Goal: Check status: Check status

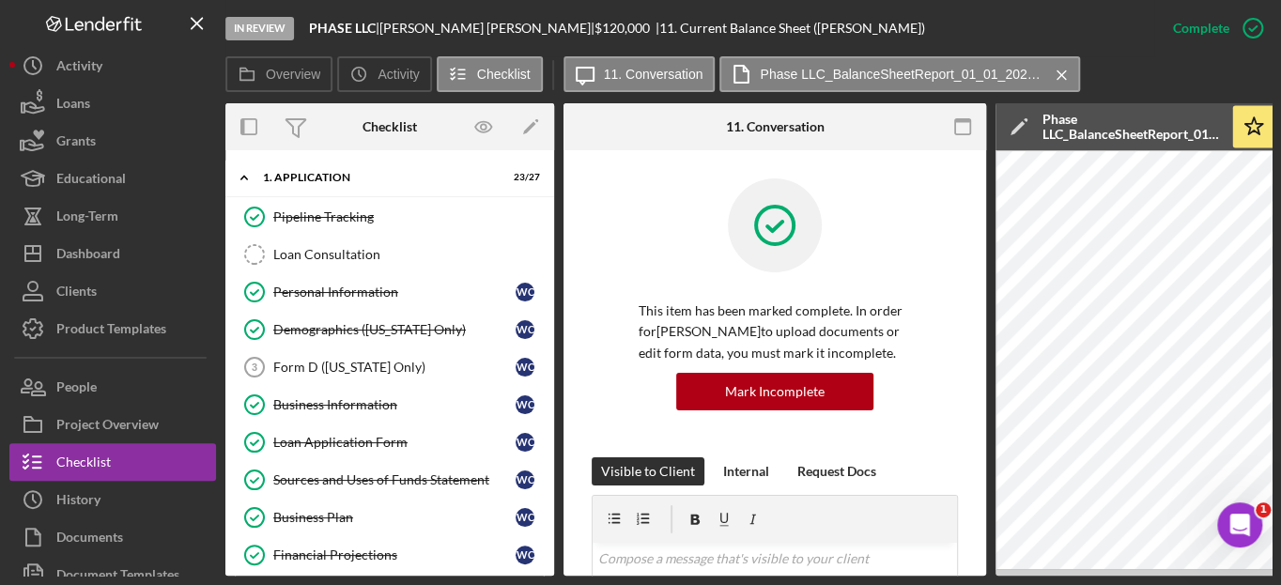
scroll to position [1216, 0]
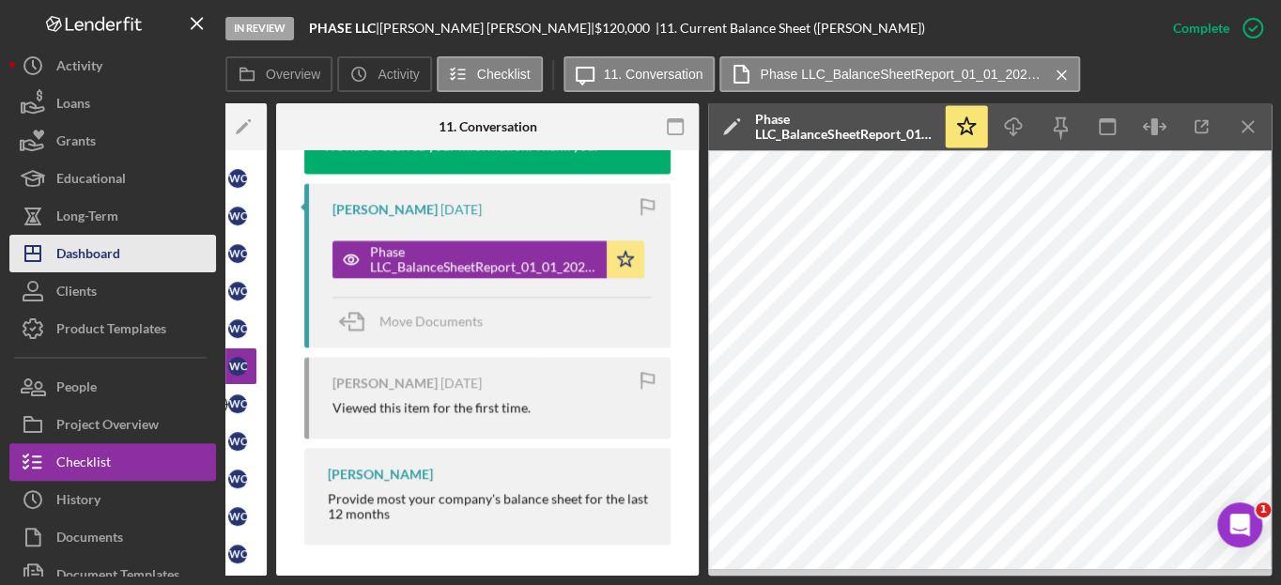
click at [109, 258] on div "Dashboard" at bounding box center [88, 256] width 64 height 42
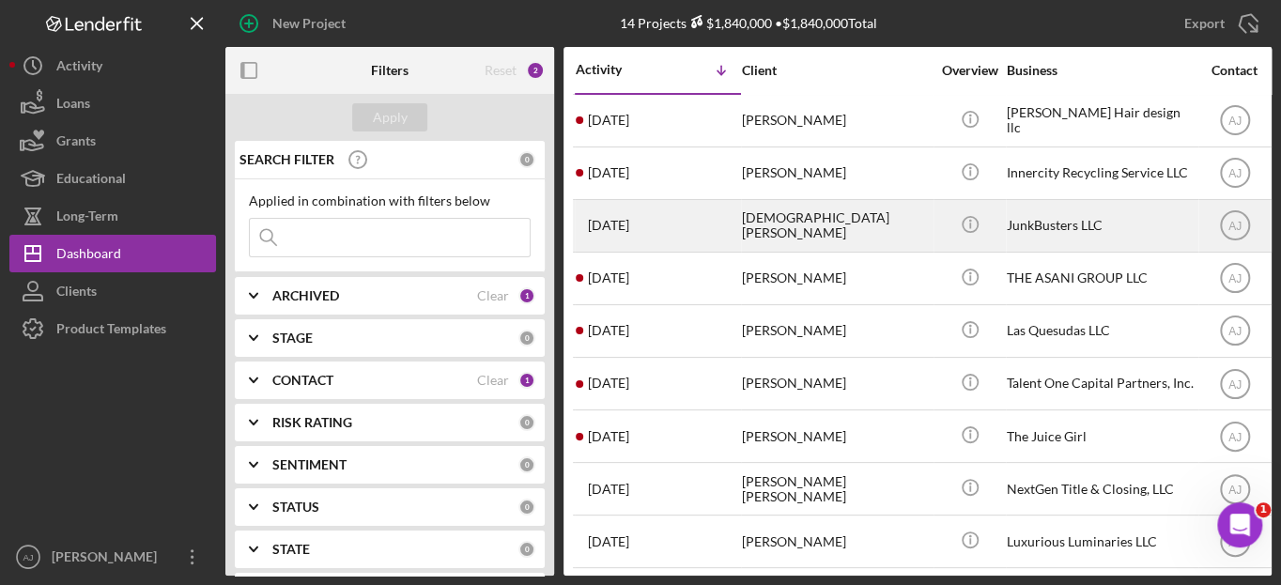
click at [765, 235] on div "[DEMOGRAPHIC_DATA][PERSON_NAME]" at bounding box center [836, 226] width 188 height 50
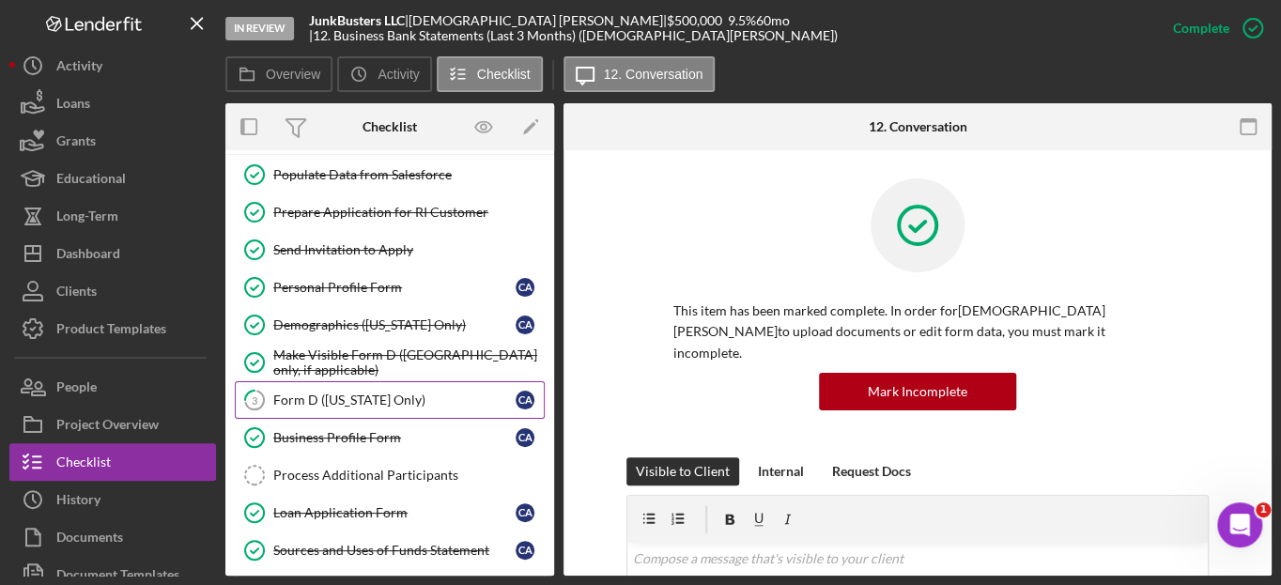
scroll to position [85, 0]
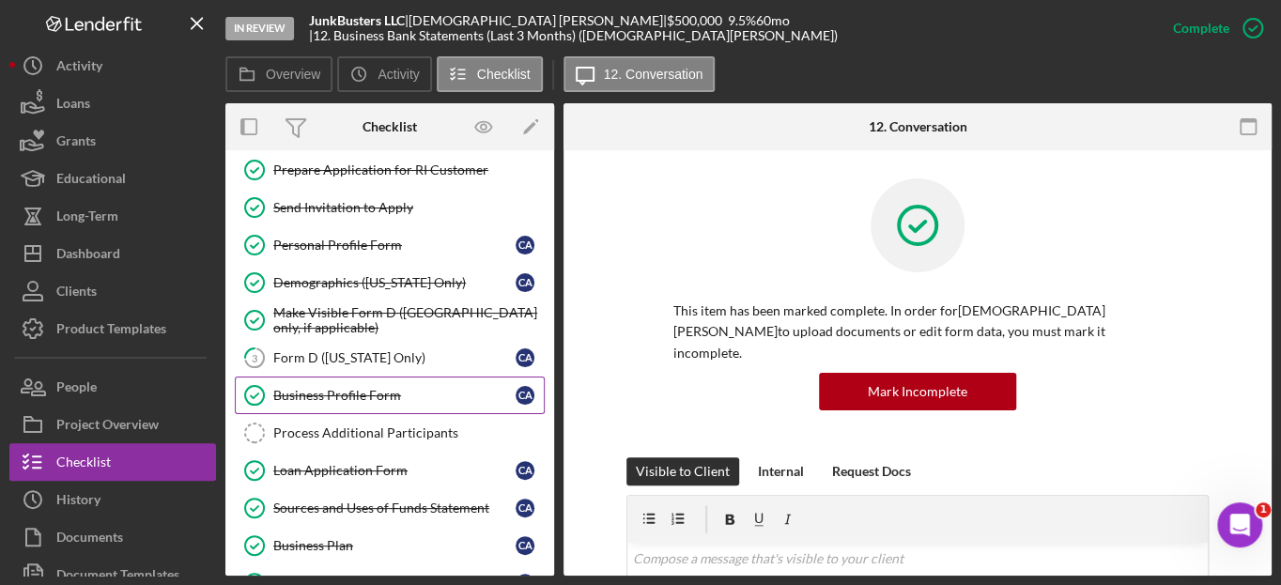
click at [347, 395] on div "Business Profile Form" at bounding box center [394, 395] width 242 height 15
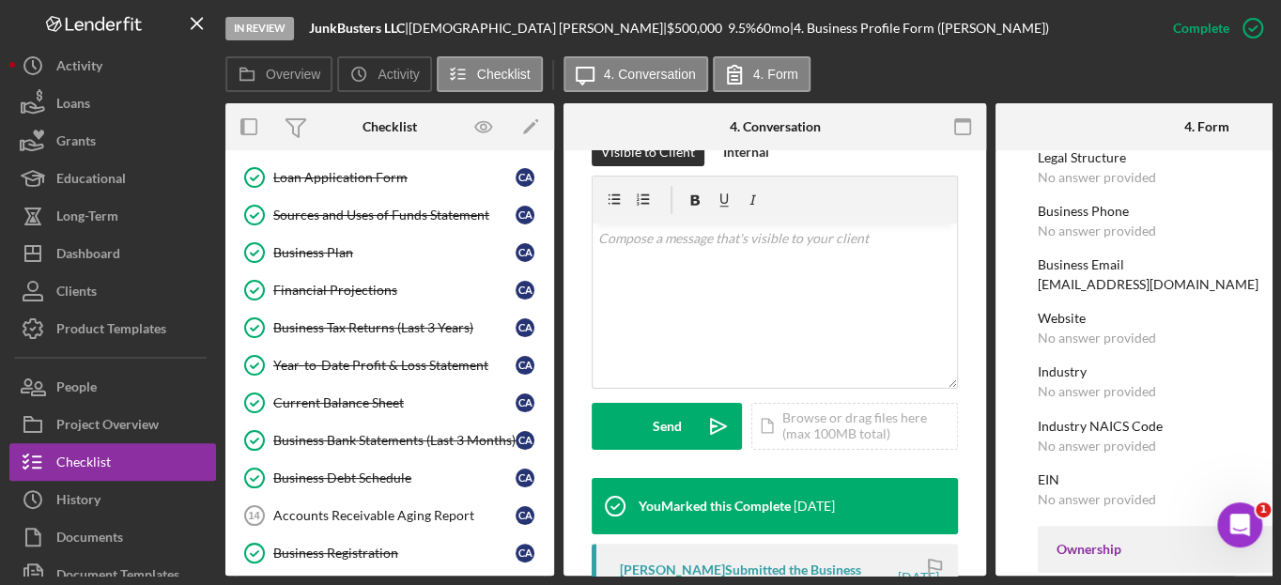
scroll to position [426, 0]
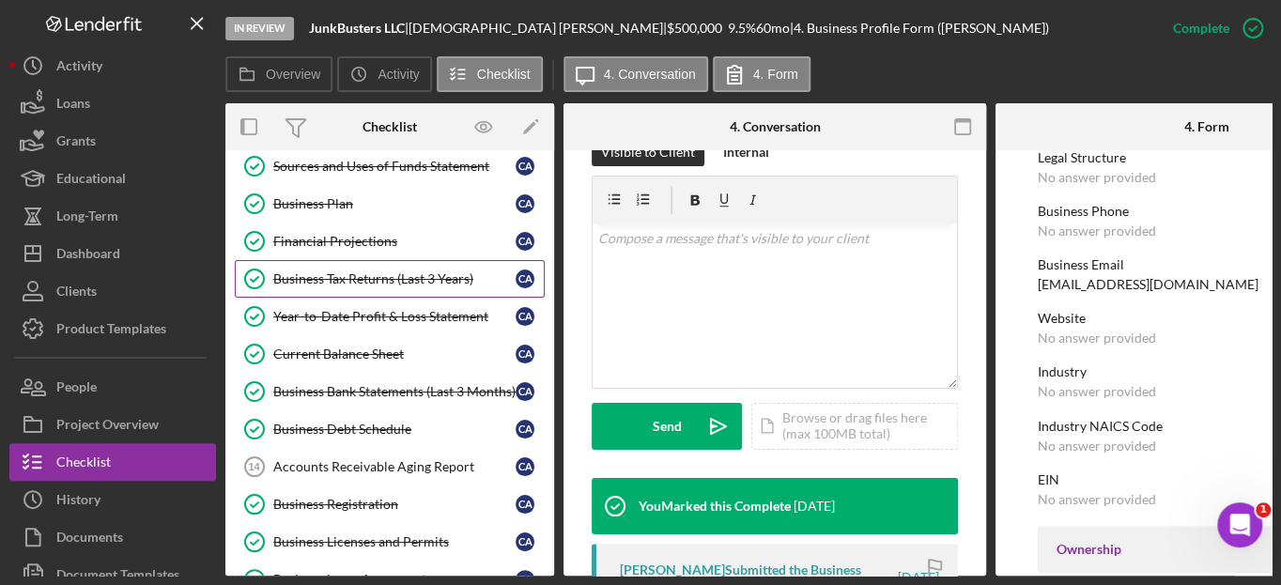
click at [357, 282] on div "Business Tax Returns (Last 3 Years)" at bounding box center [394, 278] width 242 height 15
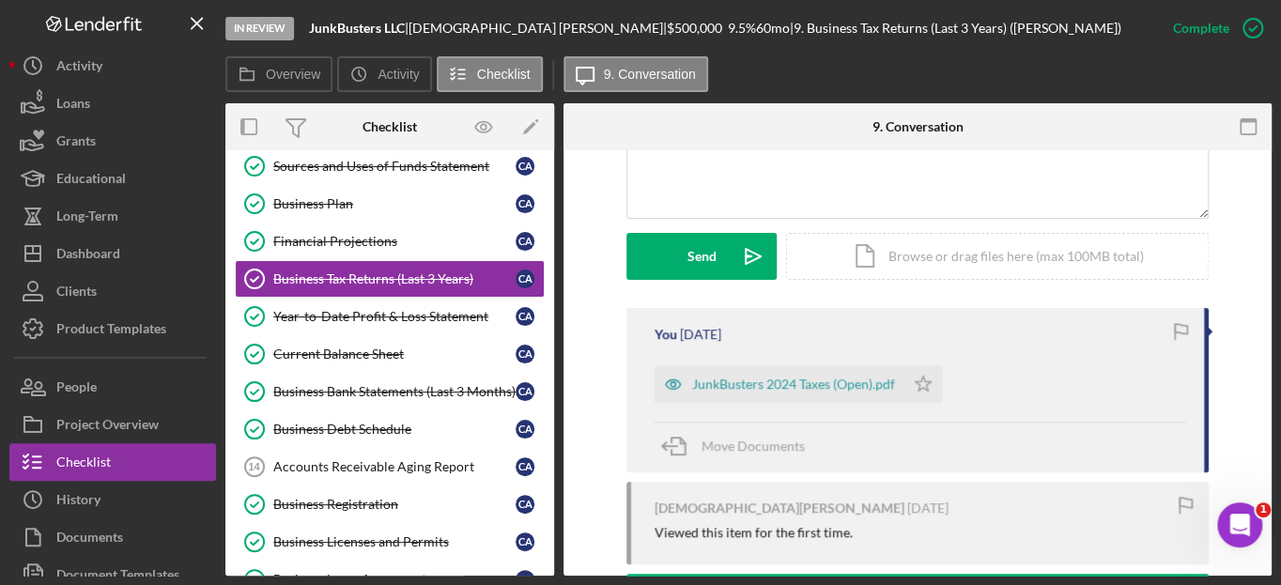
scroll to position [512, 0]
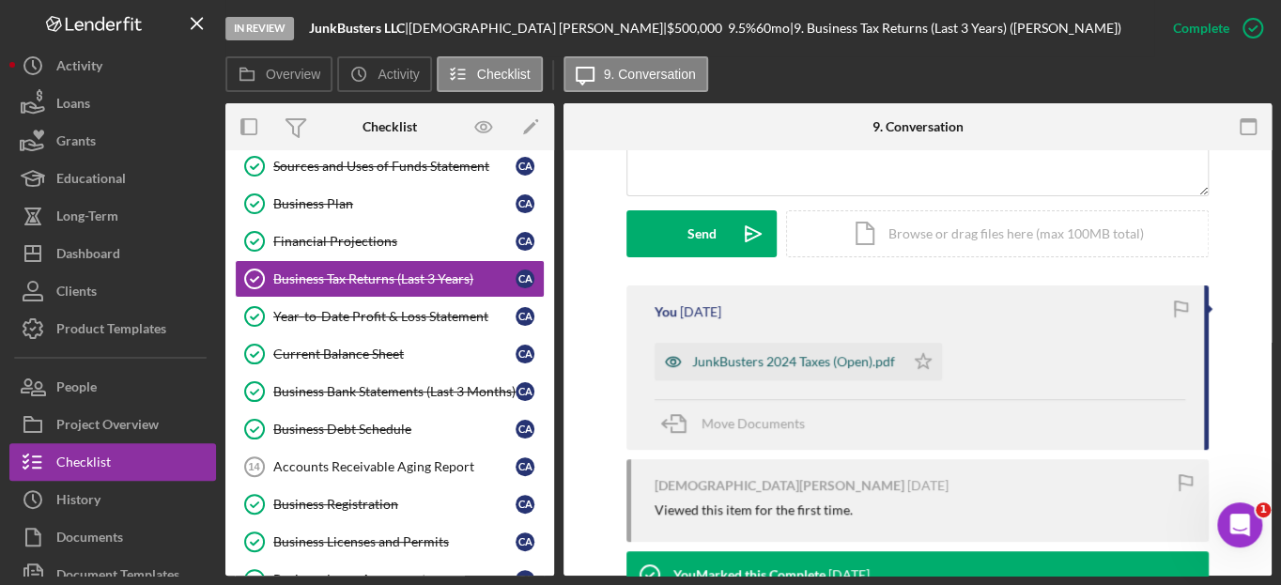
click at [740, 354] on div "JunkBusters 2024 Taxes (Open).pdf" at bounding box center [793, 361] width 203 height 15
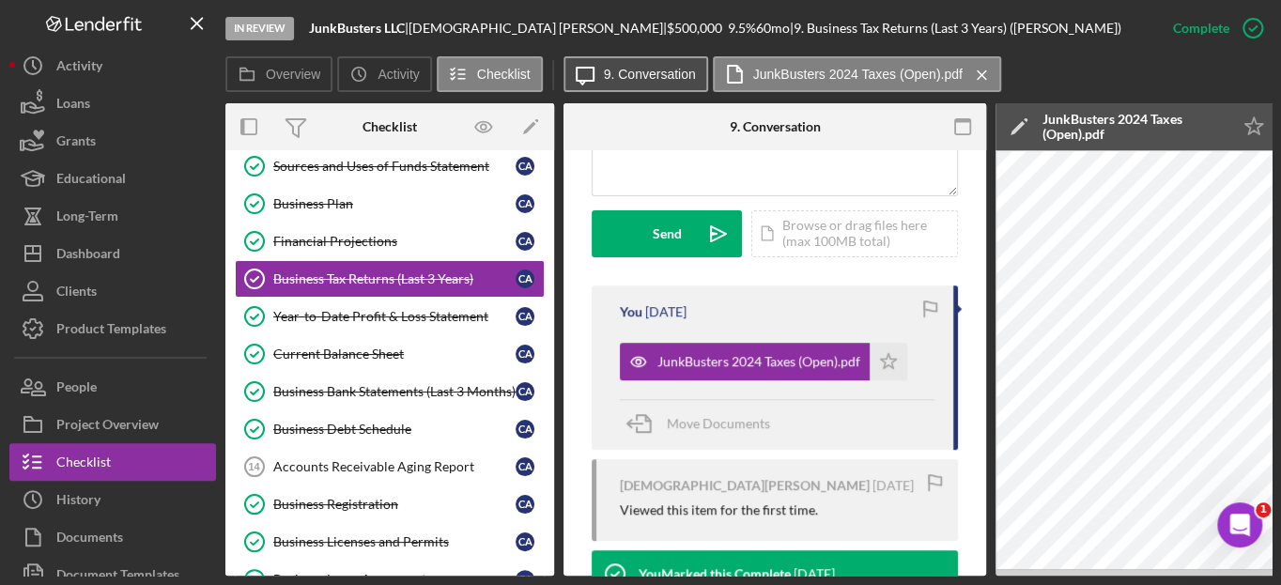
click at [652, 75] on label "9. Conversation" at bounding box center [650, 74] width 92 height 15
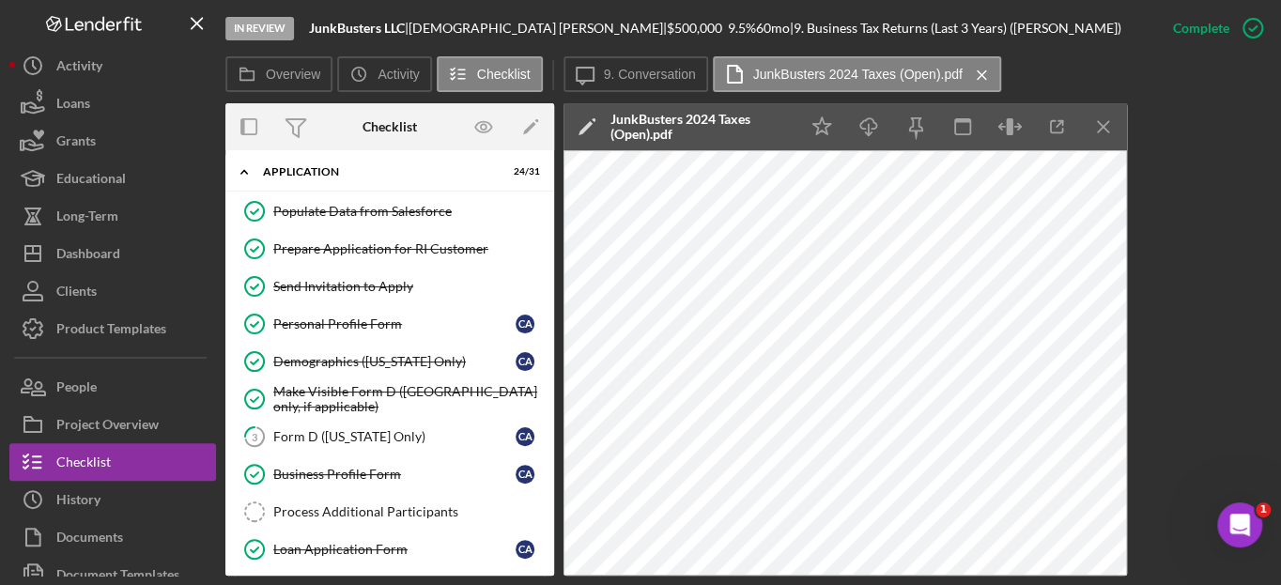
scroll to position [0, 0]
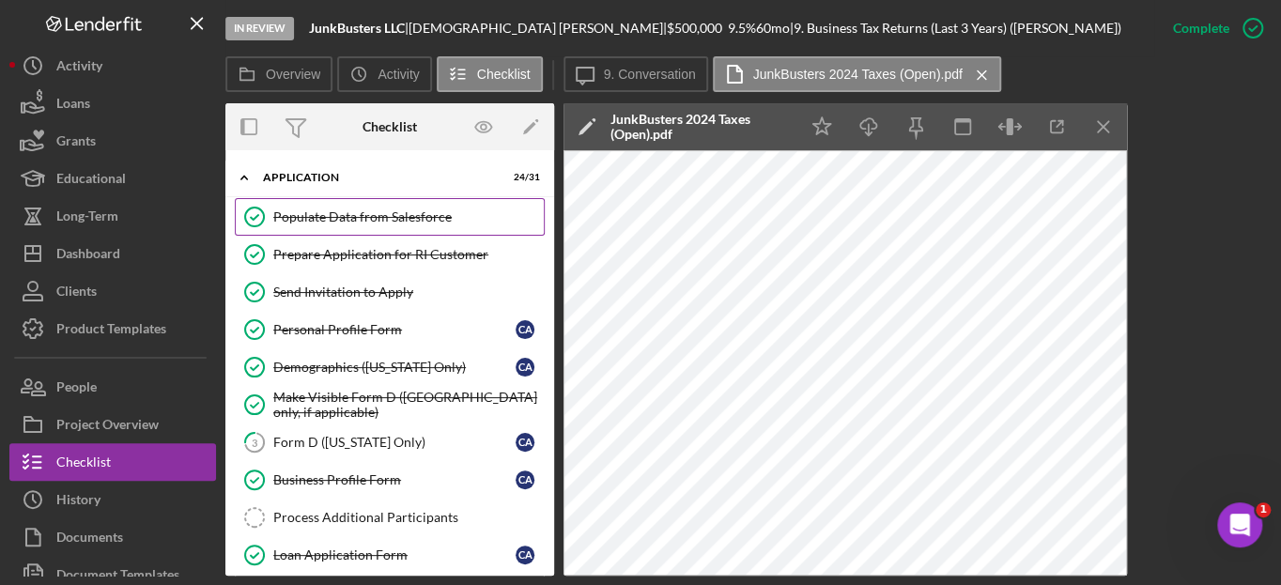
click at [354, 223] on div "Populate Data from Salesforce" at bounding box center [408, 216] width 270 height 15
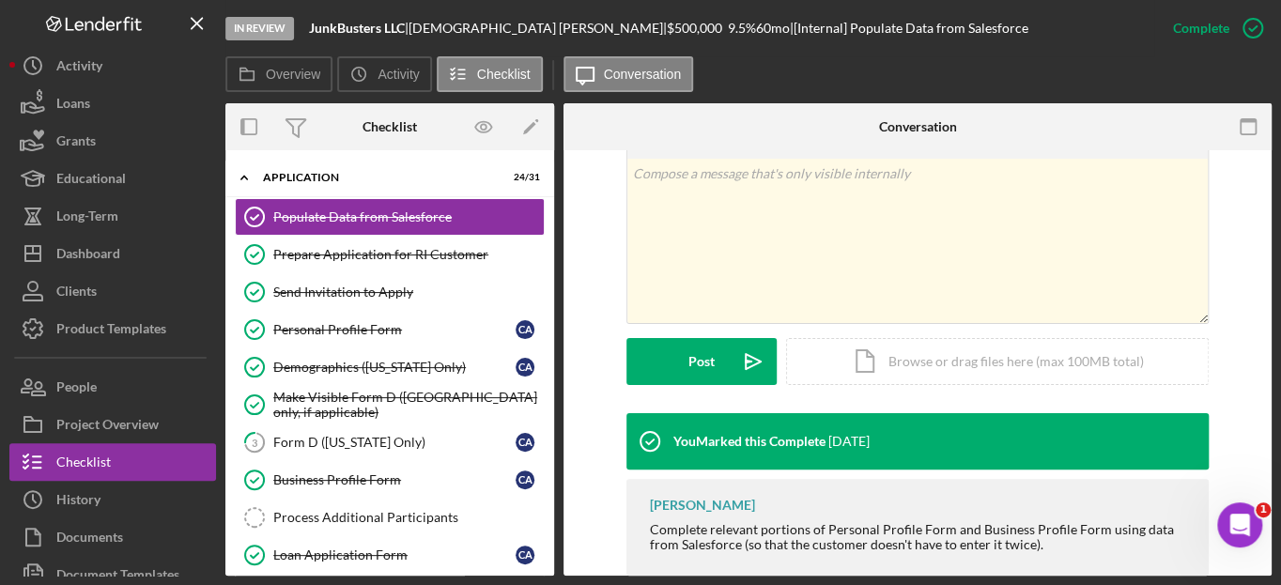
scroll to position [363, 0]
